Goal: Information Seeking & Learning: Understand process/instructions

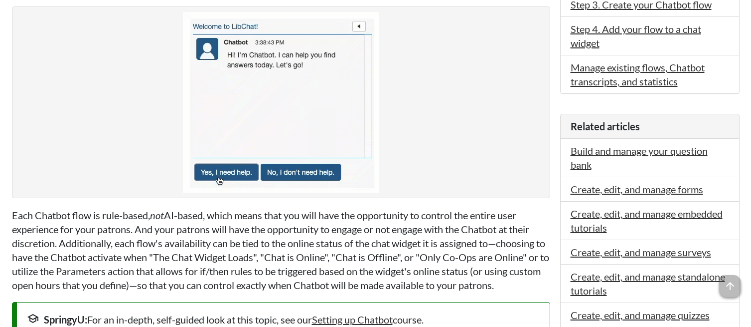
scroll to position [449, 0]
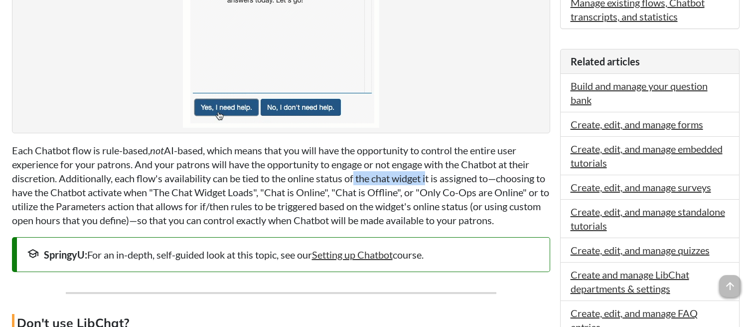
drag, startPoint x: 352, startPoint y: 181, endPoint x: 430, endPoint y: 182, distance: 77.3
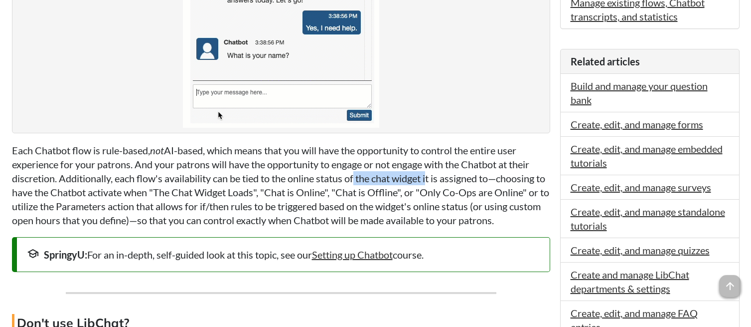
click at [430, 182] on p "Each Chatbot flow is rule-based, not AI-based, which means that you will have t…" at bounding box center [281, 185] width 538 height 84
click at [441, 207] on p "Each Chatbot flow is rule-based, not AI-based, which means that you will have t…" at bounding box center [281, 185] width 538 height 84
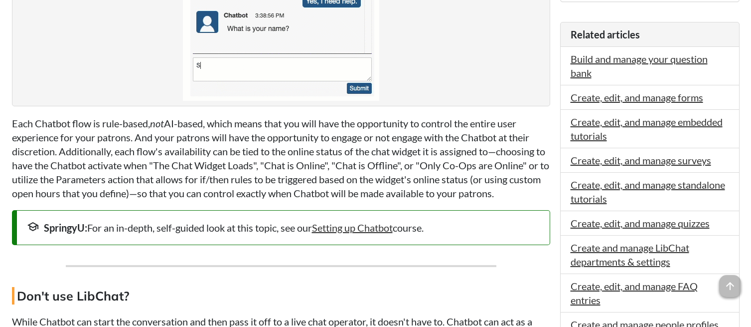
scroll to position [498, 0]
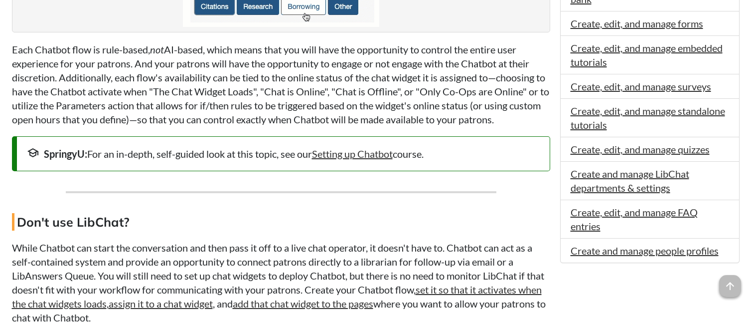
scroll to position [548, 0]
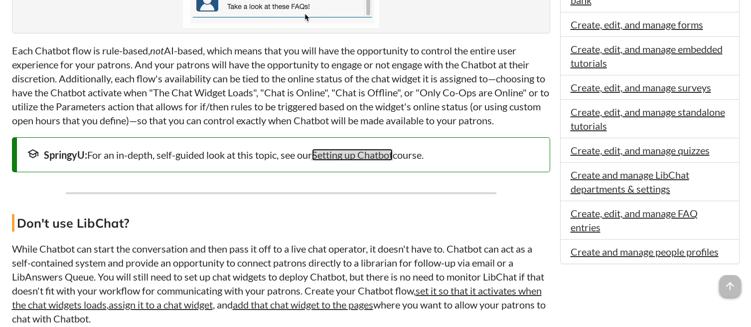
click at [350, 153] on link "Setting up Chatbot" at bounding box center [352, 155] width 81 height 12
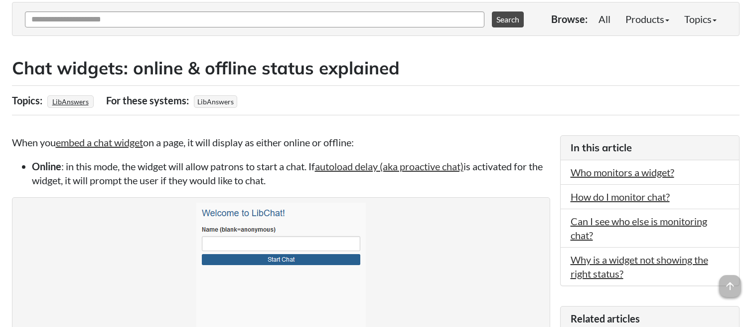
scroll to position [150, 0]
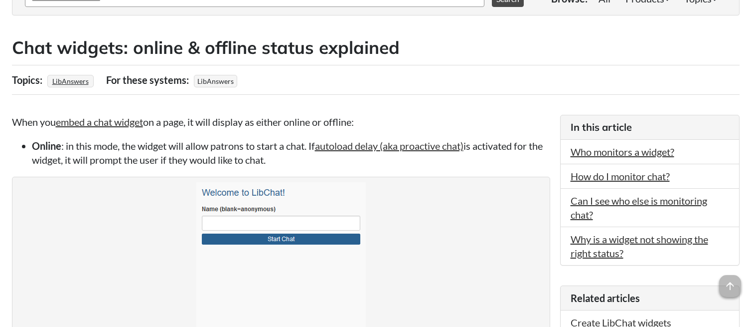
click at [506, 165] on li "Online : in this mode, the widget will allow patrons to start a chat. If autolo…" at bounding box center [291, 153] width 518 height 28
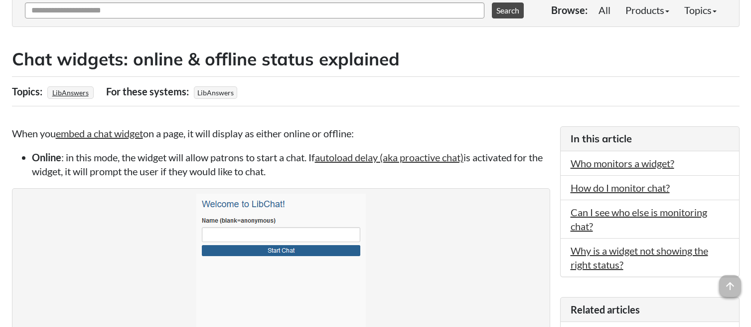
scroll to position [0, 0]
